Goal: Navigation & Orientation: Understand site structure

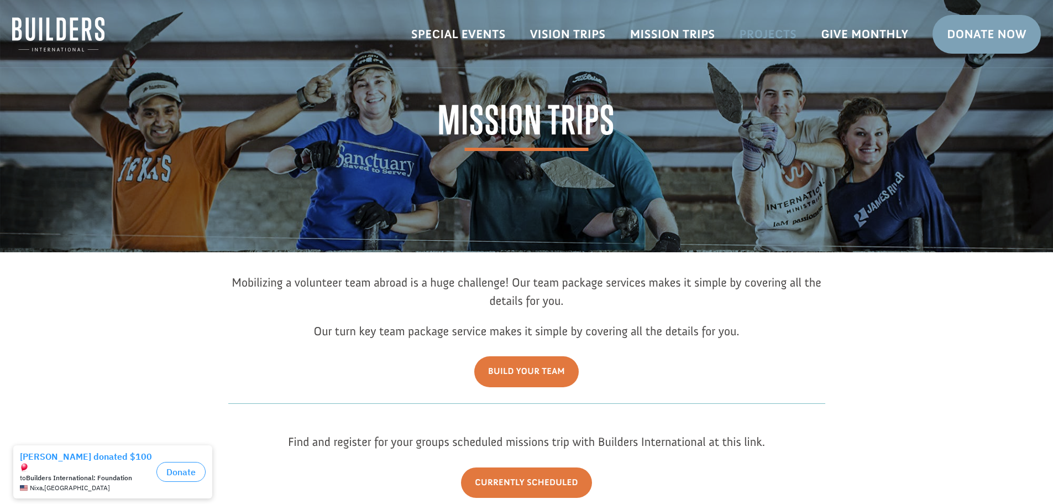
click at [785, 32] on link "Projects" at bounding box center [768, 34] width 82 height 32
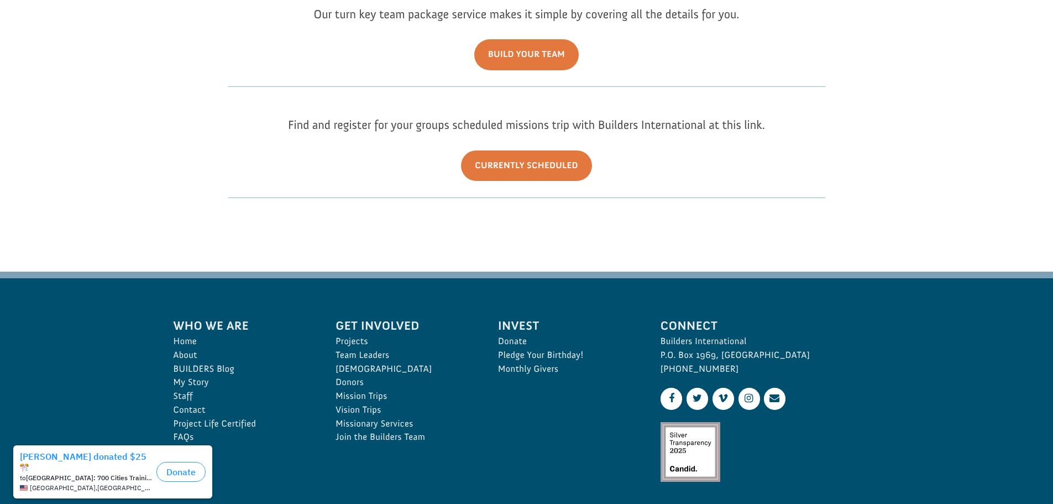
scroll to position [332, 0]
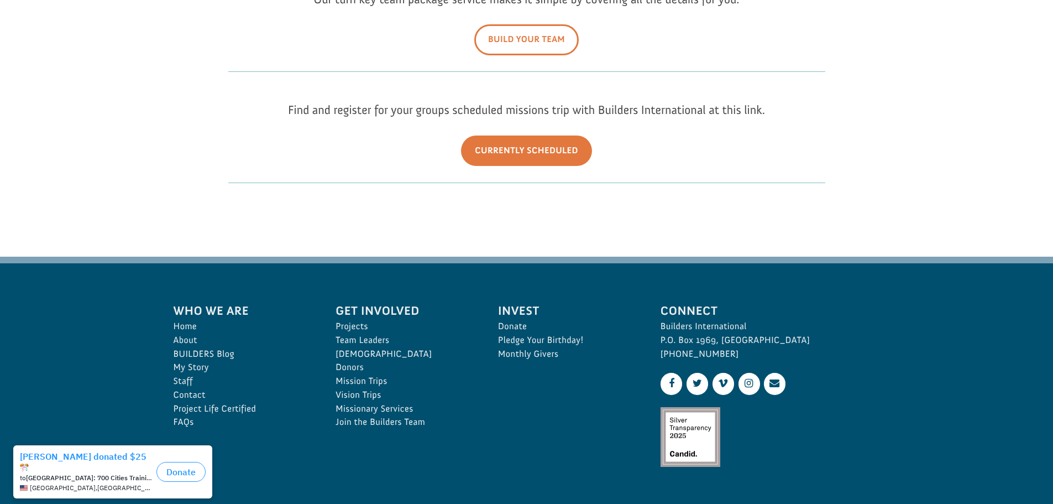
click at [541, 44] on link "Build Your Team" at bounding box center [526, 39] width 104 height 30
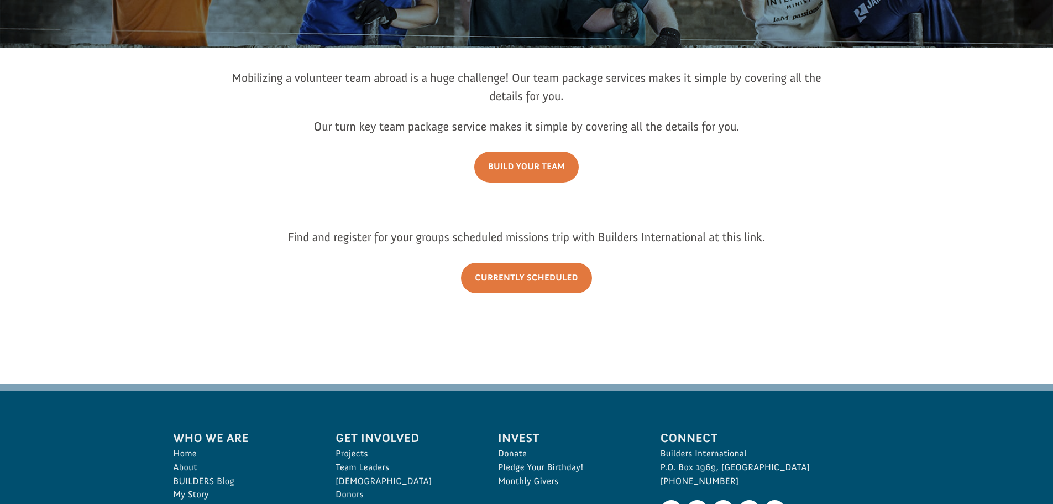
scroll to position [0, 0]
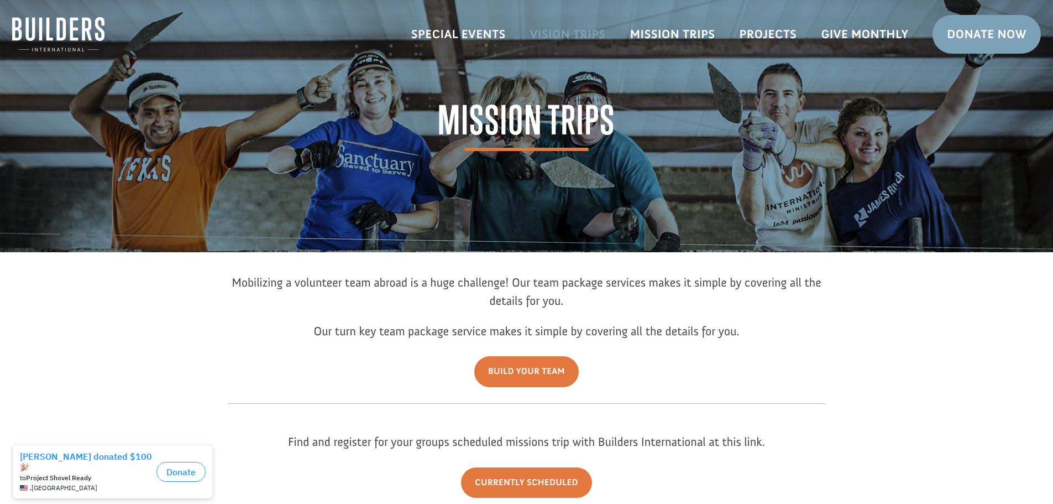
click at [585, 36] on link "Vision Trips" at bounding box center [568, 34] width 100 height 32
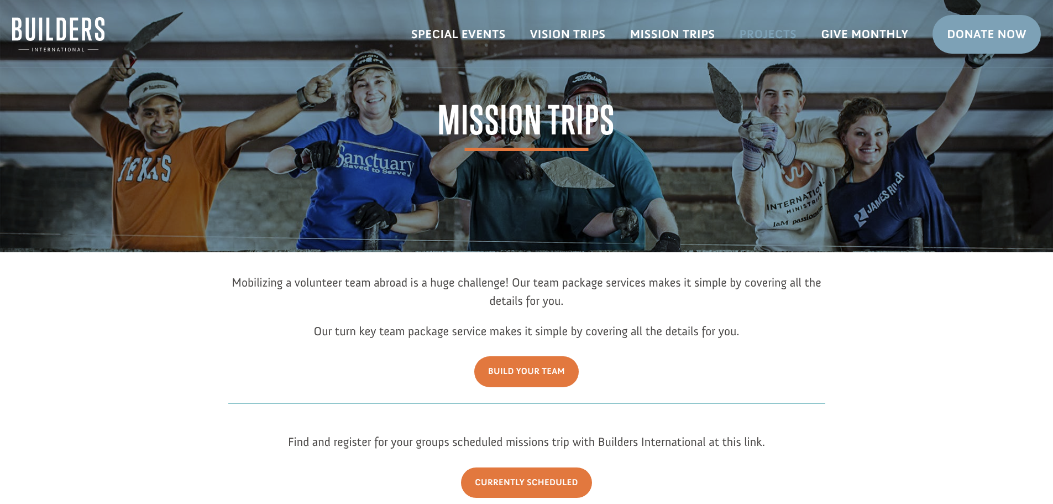
click at [776, 33] on link "Projects" at bounding box center [768, 34] width 82 height 32
